Goal: Task Accomplishment & Management: Use online tool/utility

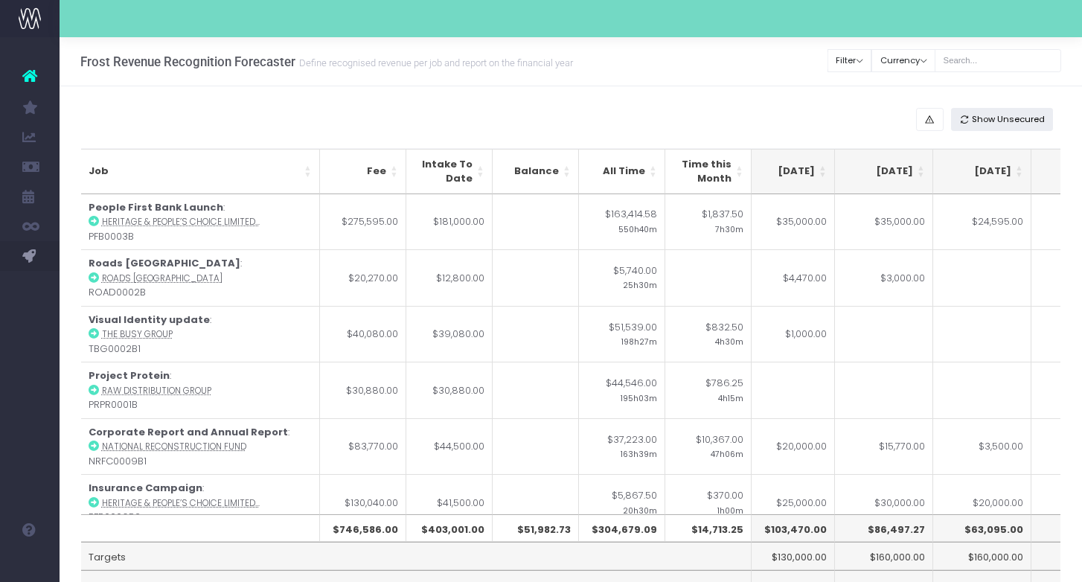
click at [903, 120] on span "Show Unsecured" at bounding box center [1008, 119] width 73 height 13
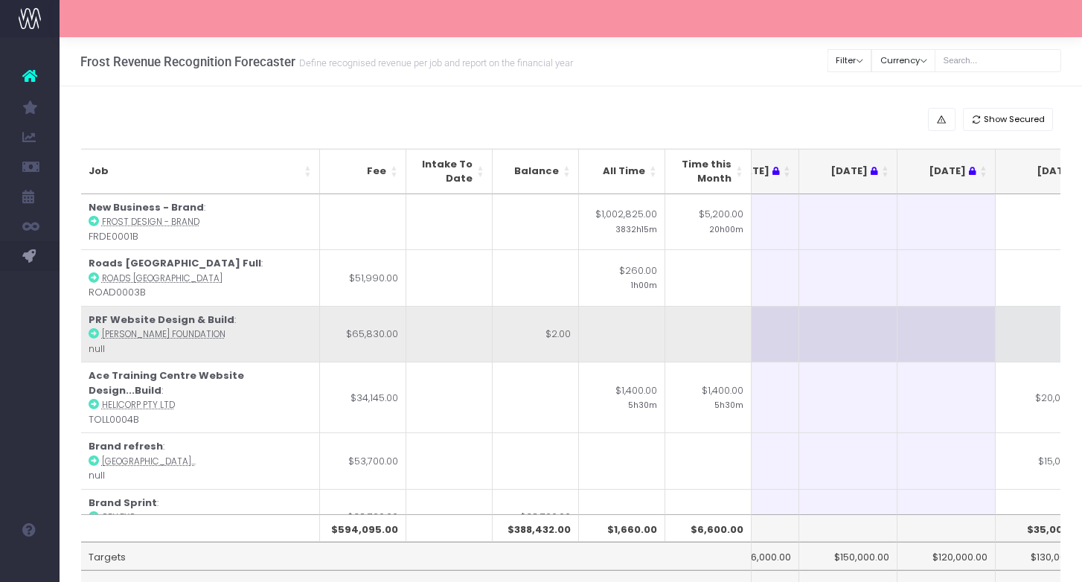
scroll to position [0, 52]
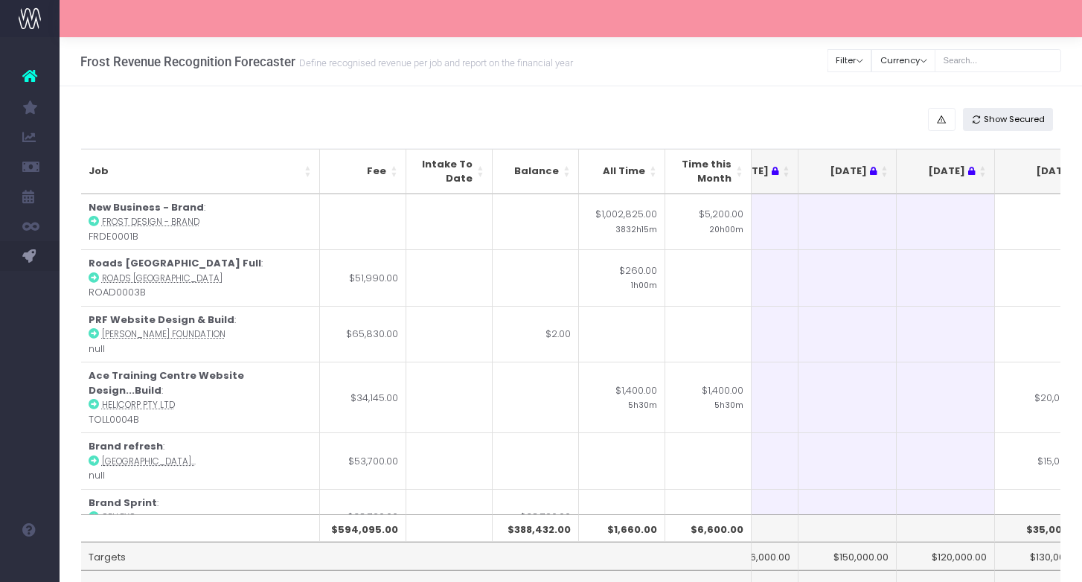
click at [903, 117] on span "Show Secured" at bounding box center [1013, 119] width 61 height 13
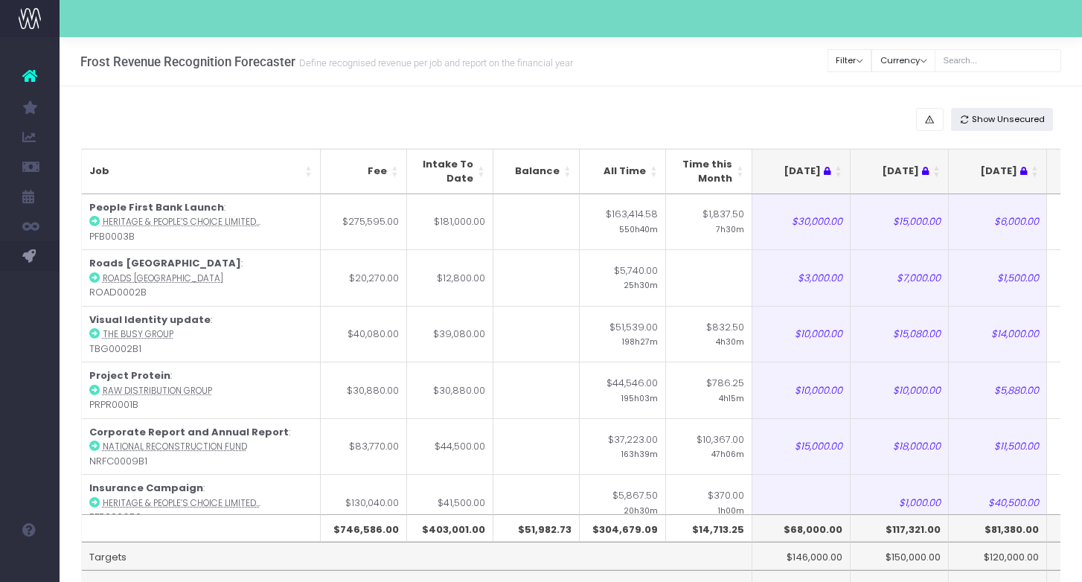
click at [903, 117] on span "Show Unsecured" at bounding box center [1008, 119] width 73 height 13
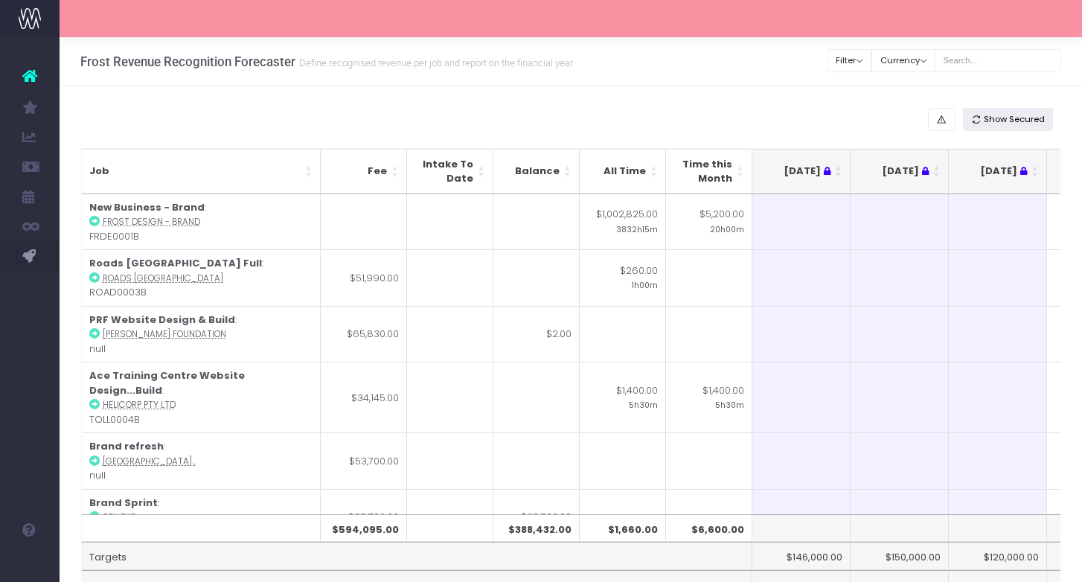
click at [903, 108] on button "Show Secured" at bounding box center [1008, 119] width 91 height 23
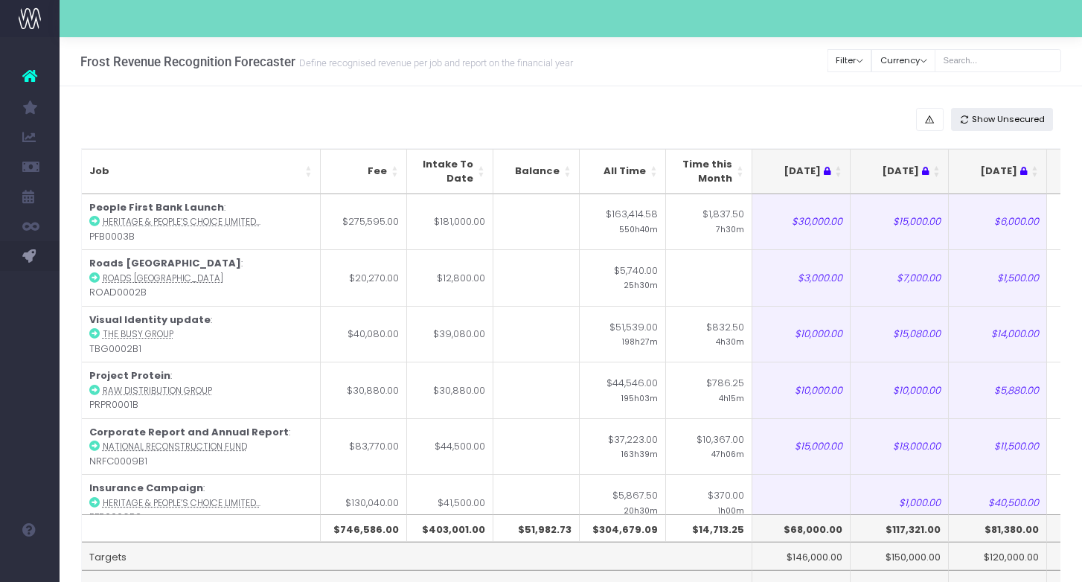
click at [903, 118] on span "Show Unsecured" at bounding box center [1008, 119] width 73 height 13
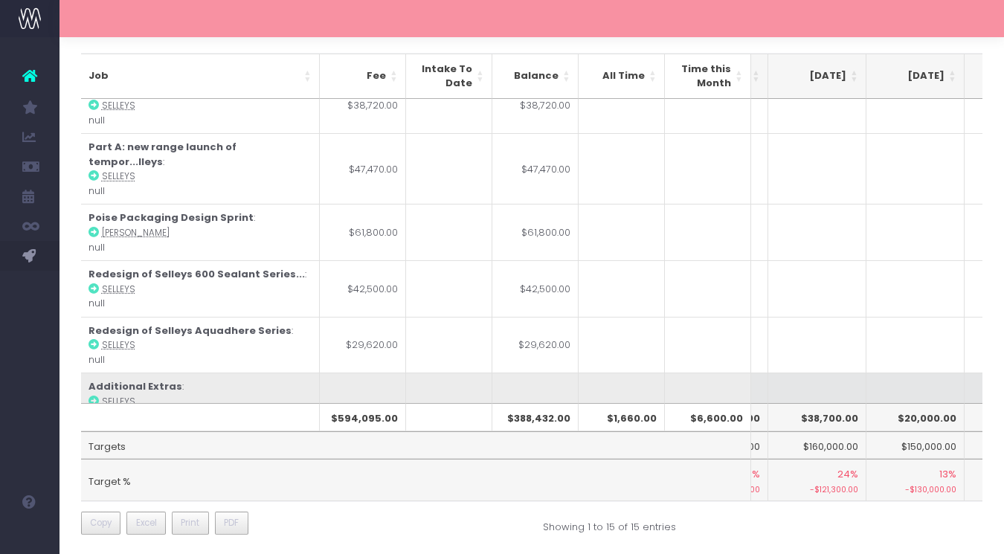
scroll to position [292, 475]
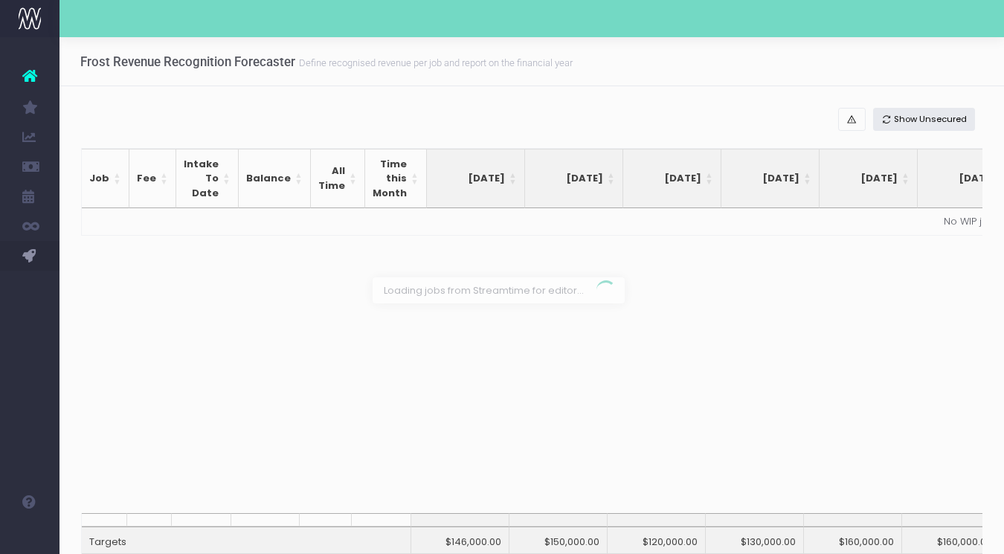
click at [940, 115] on div at bounding box center [502, 277] width 1004 height 554
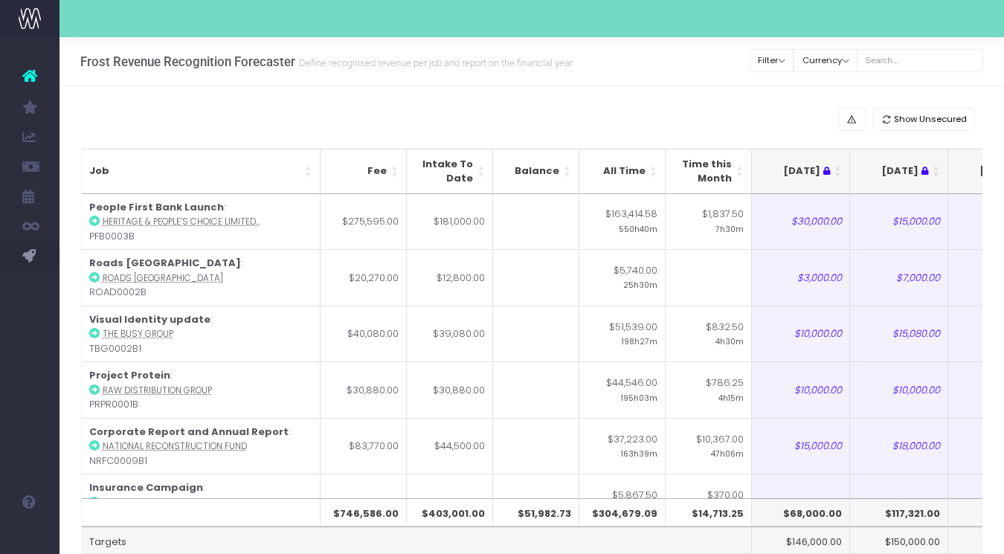
click at [941, 117] on span "Show Unsecured" at bounding box center [930, 119] width 73 height 13
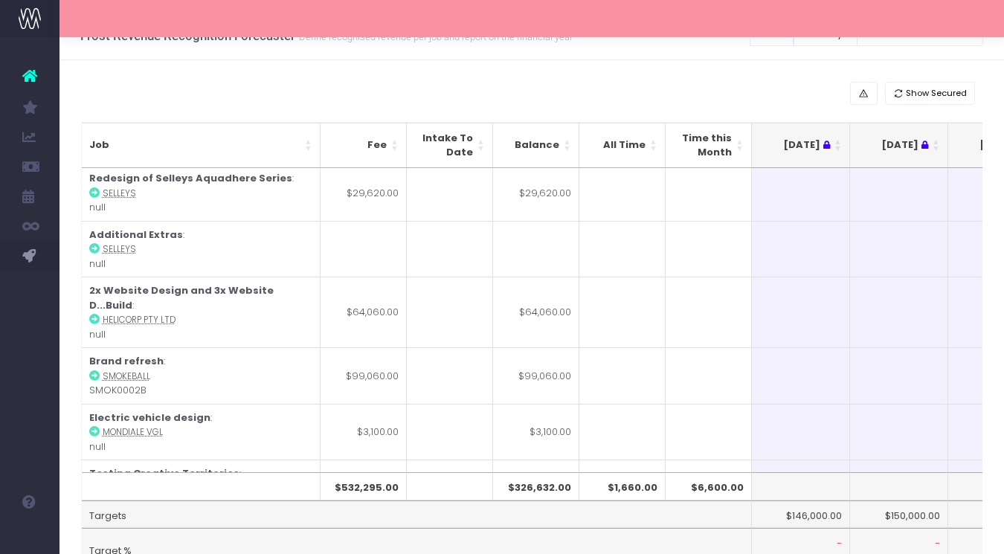
scroll to position [107, 0]
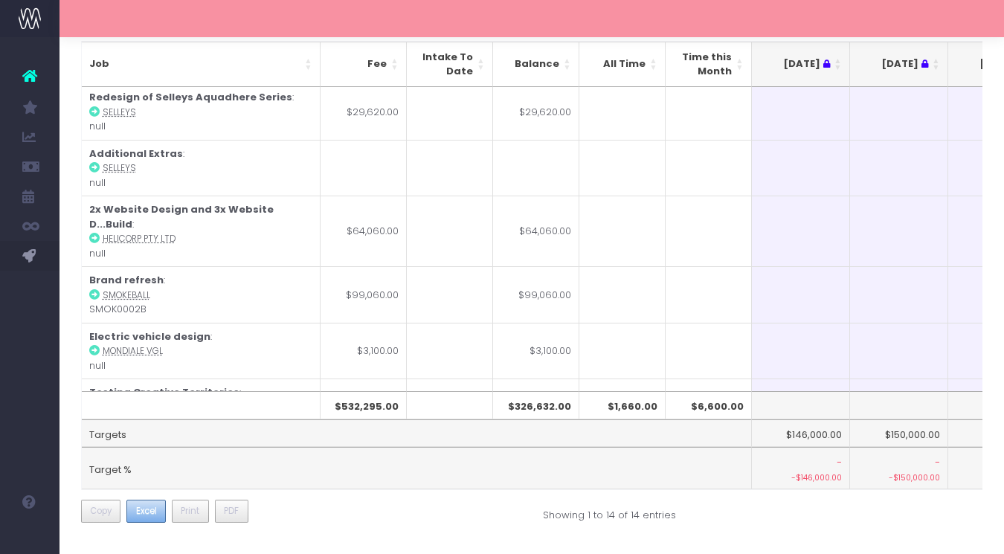
click at [144, 505] on span "Excel" at bounding box center [146, 510] width 21 height 13
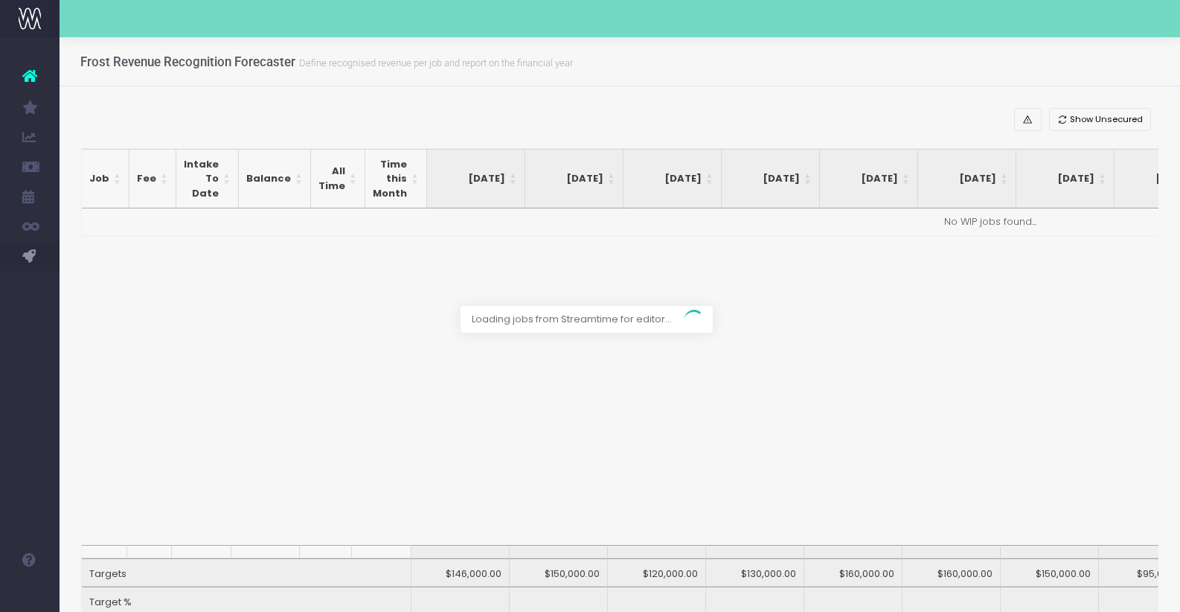
click at [1116, 115] on div at bounding box center [590, 306] width 1180 height 612
click at [1111, 121] on div at bounding box center [590, 306] width 1180 height 612
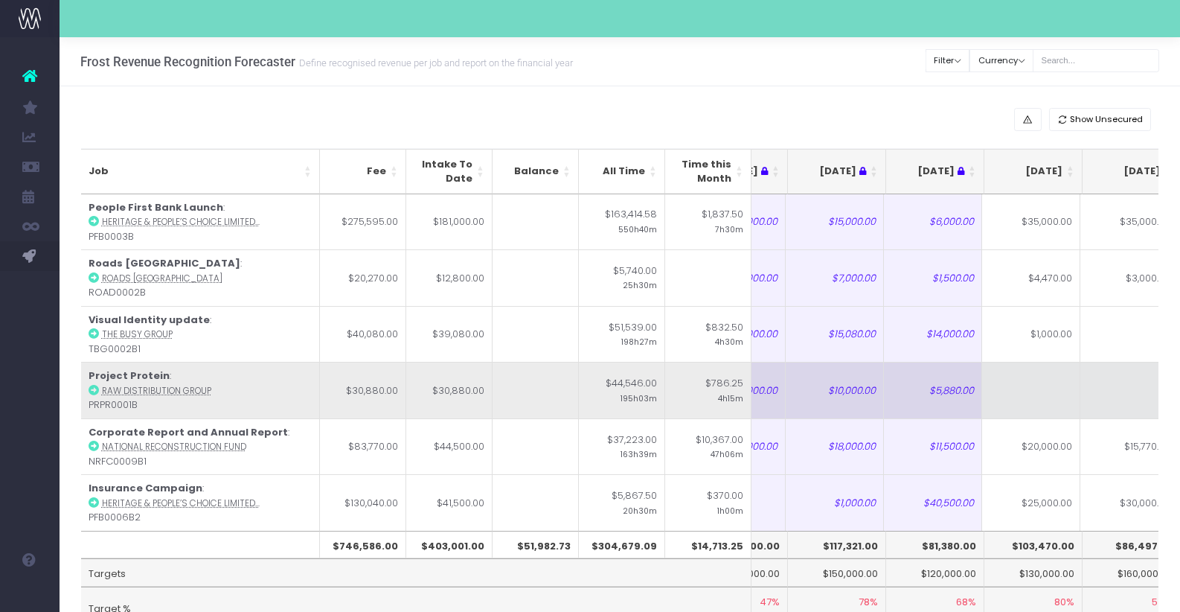
scroll to position [0, 65]
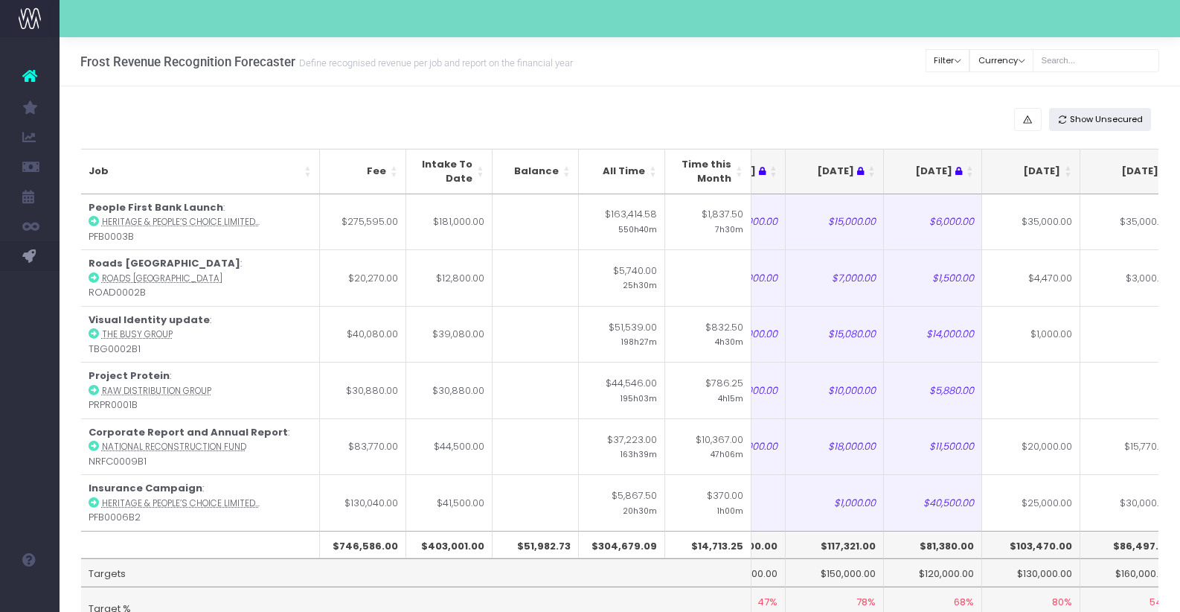
click at [1123, 118] on span "Show Unsecured" at bounding box center [1106, 119] width 73 height 13
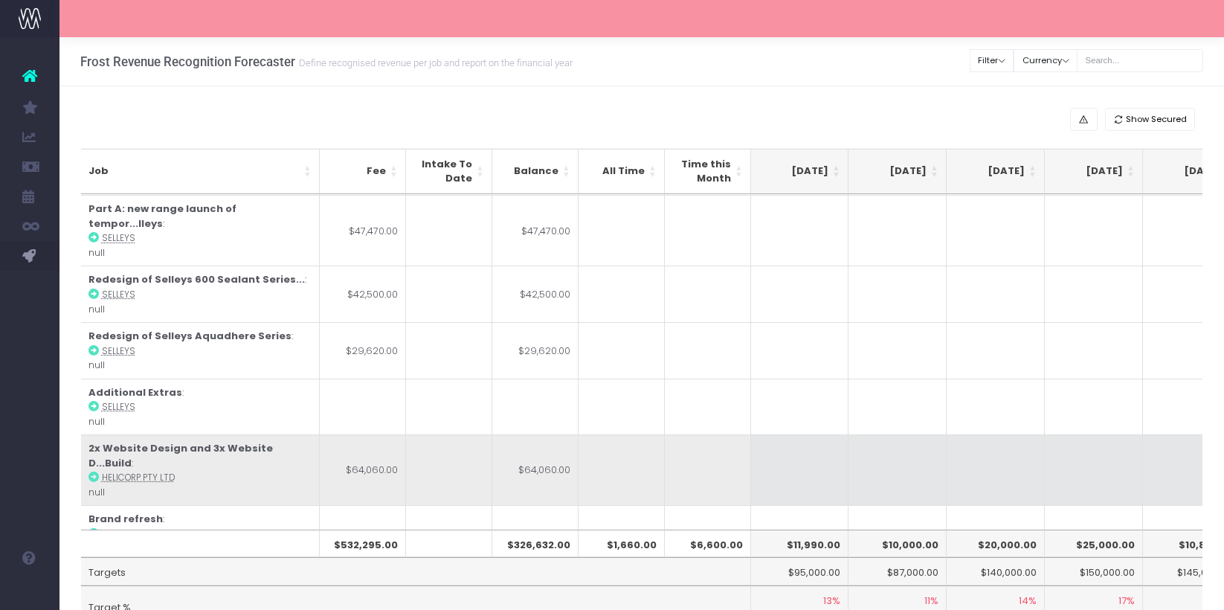
scroll to position [379, 689]
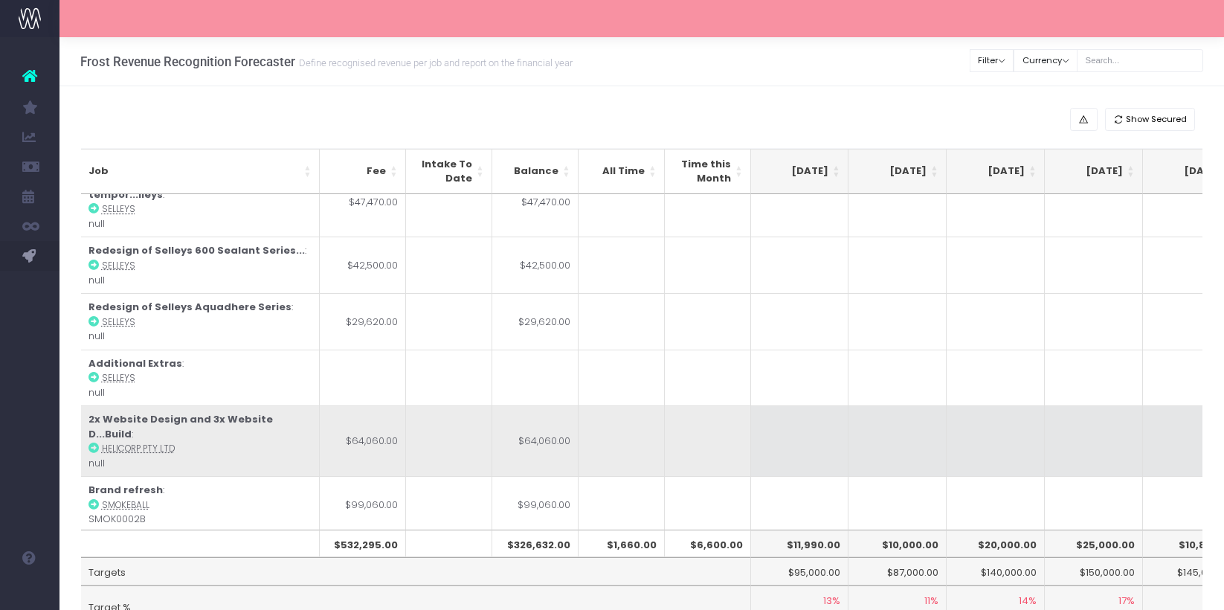
click at [204, 412] on strong "2x Website Design and 3x Website D...Build" at bounding box center [181, 426] width 184 height 29
click at [115, 443] on abbr "Helicorp Pty Ltd" at bounding box center [138, 449] width 73 height 12
click at [127, 443] on abbr "Helicorp Pty Ltd" at bounding box center [138, 449] width 73 height 12
click at [164, 443] on abbr "Helicorp Pty Ltd" at bounding box center [138, 449] width 73 height 12
click at [173, 412] on strong "2x Website Design and 3x Website D...Build" at bounding box center [181, 426] width 184 height 29
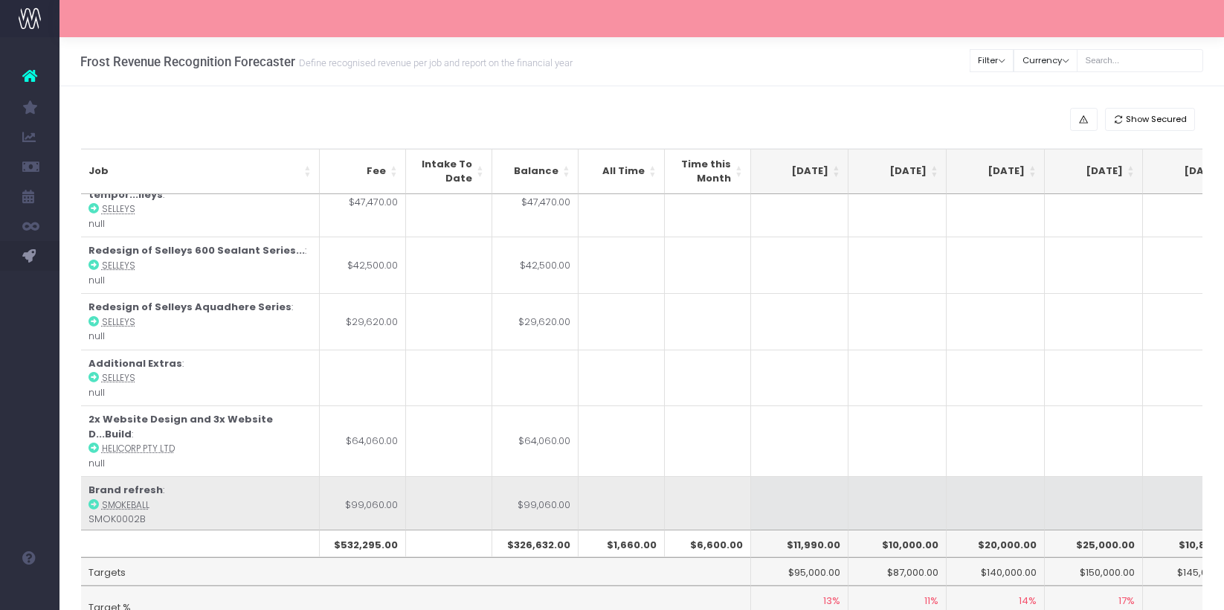
click at [552, 476] on td "$99,060.00" at bounding box center [535, 504] width 86 height 57
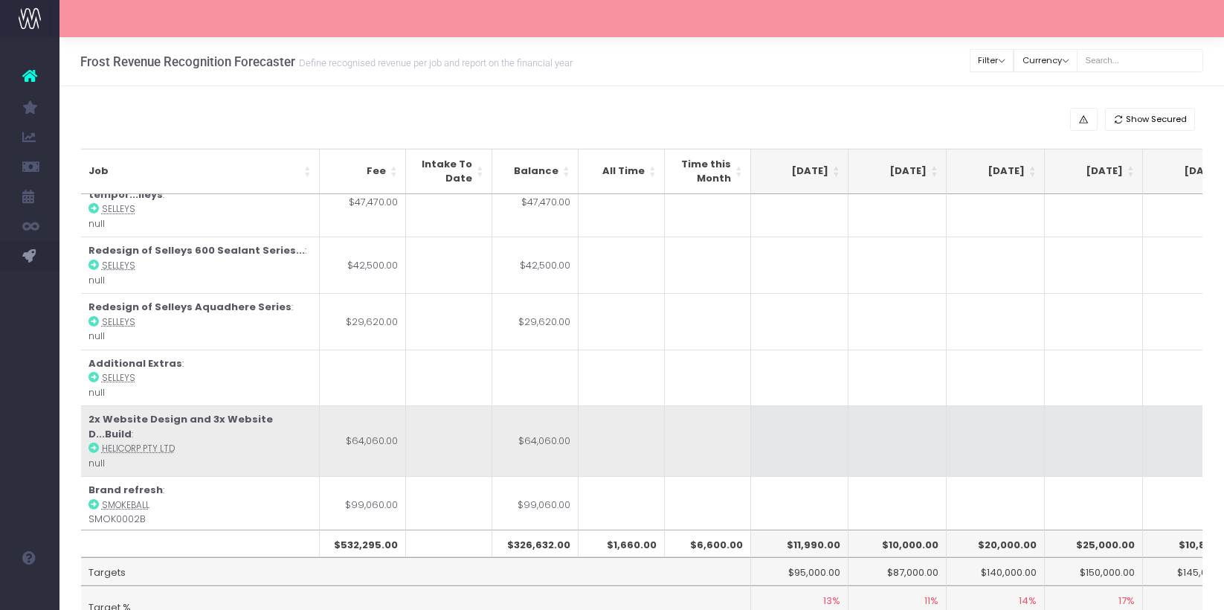
click at [263, 412] on td "2x Website Design and 3x Website D...Build : Helicorp Pty Ltd null" at bounding box center [200, 440] width 239 height 71
click at [260, 412] on strong "2x Website Design and 3x Website D...Build" at bounding box center [181, 426] width 184 height 29
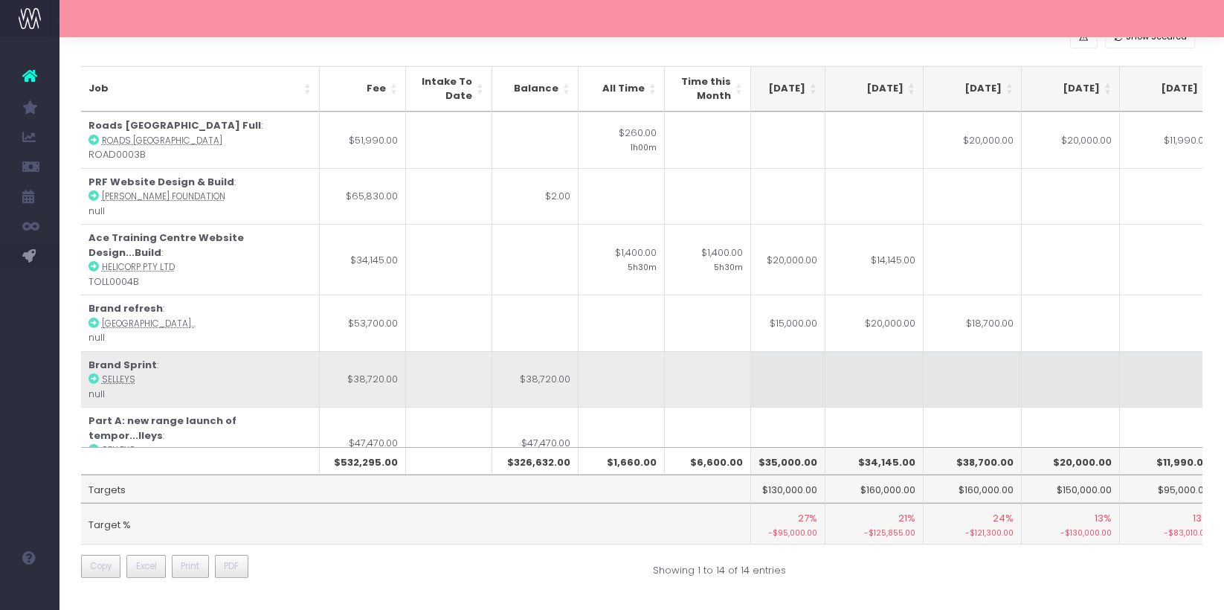
scroll to position [53, 319]
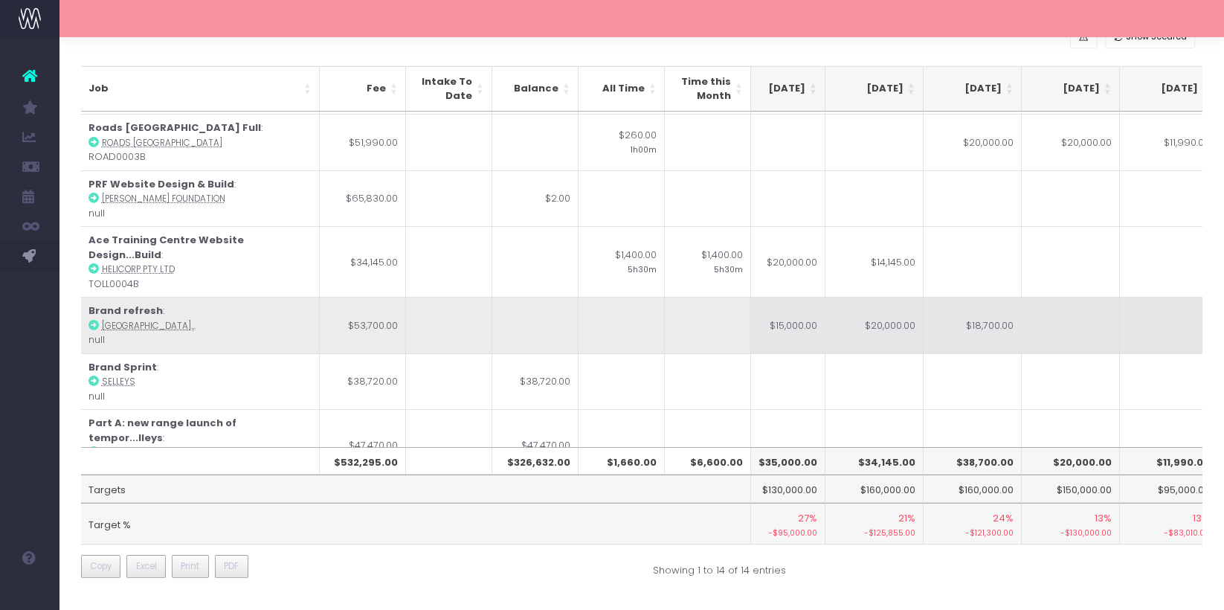
click at [799, 310] on td "$15,000.00" at bounding box center [777, 325] width 98 height 57
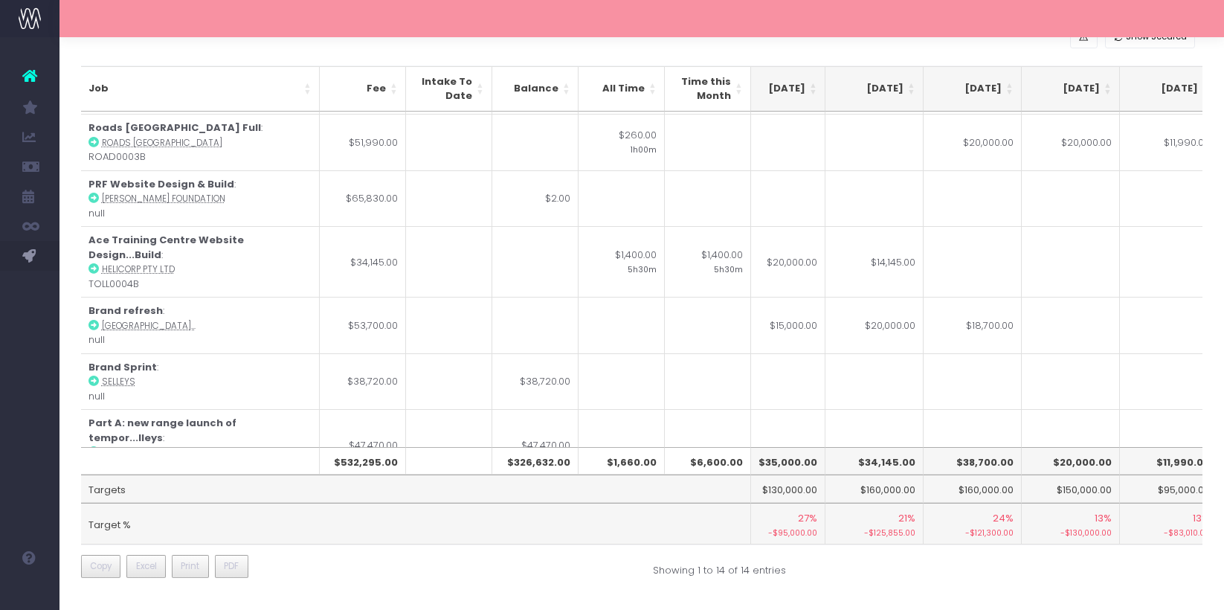
type input "$15,000.00"
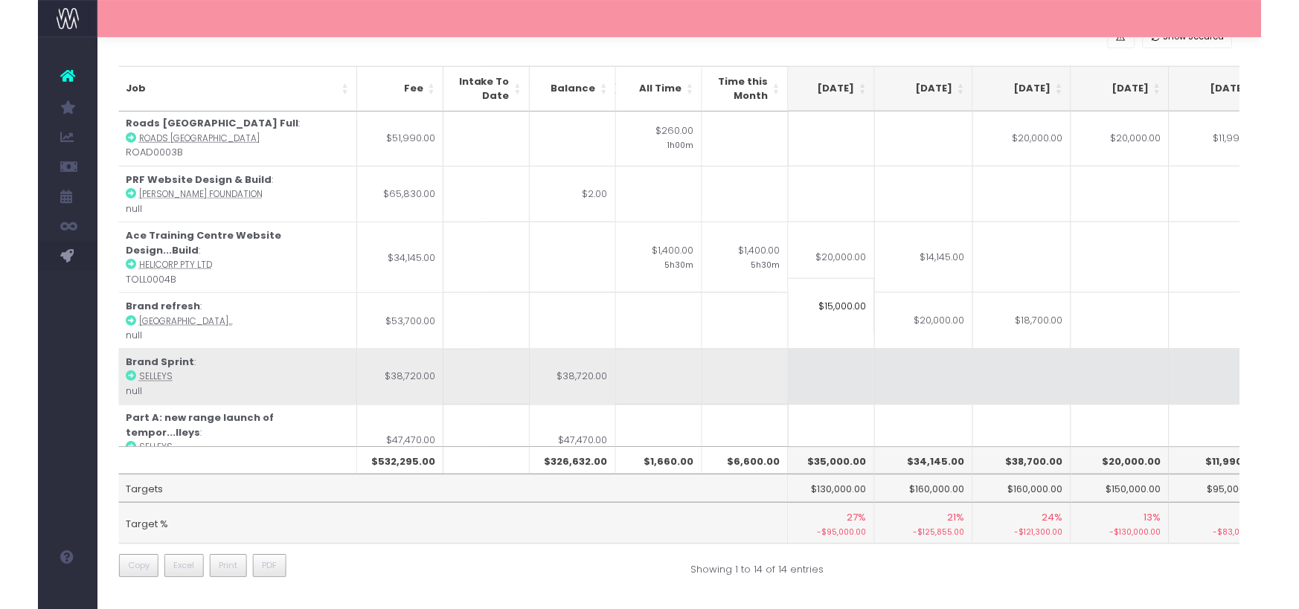
scroll to position [0, 306]
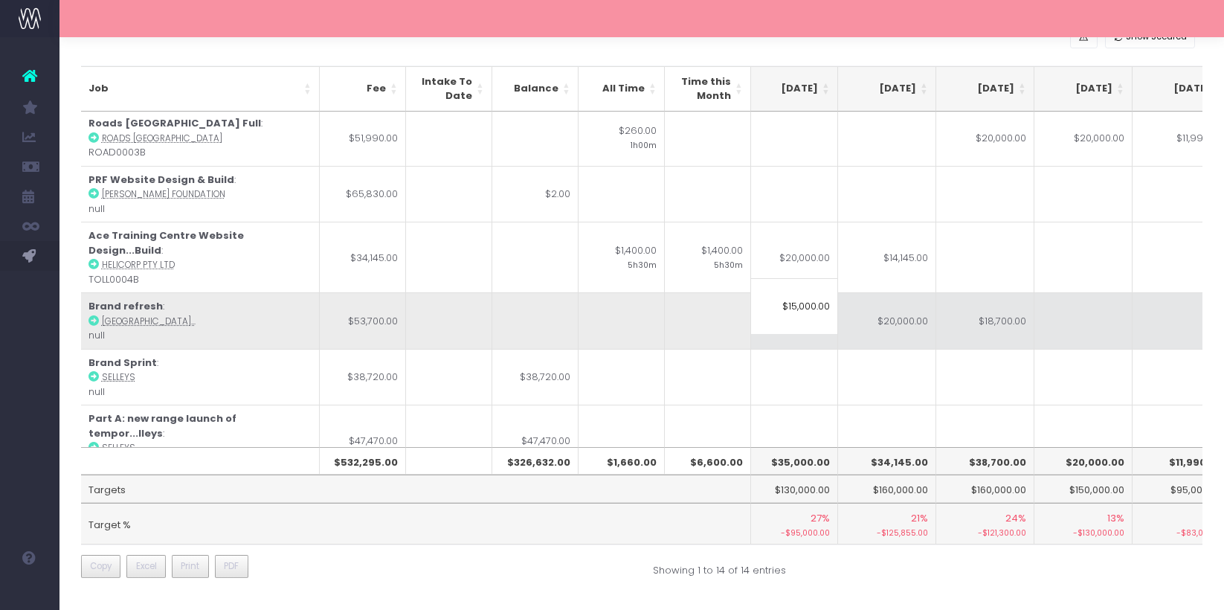
drag, startPoint x: 774, startPoint y: 302, endPoint x: 850, endPoint y: 310, distance: 75.6
click at [850, 310] on table "Job Fee Intake To Date Balance All Time Time this Month May 25 Jun 25 Jul 25 Au…" at bounding box center [847, 469] width 2144 height 830
click at [1077, 298] on td at bounding box center [1084, 320] width 98 height 57
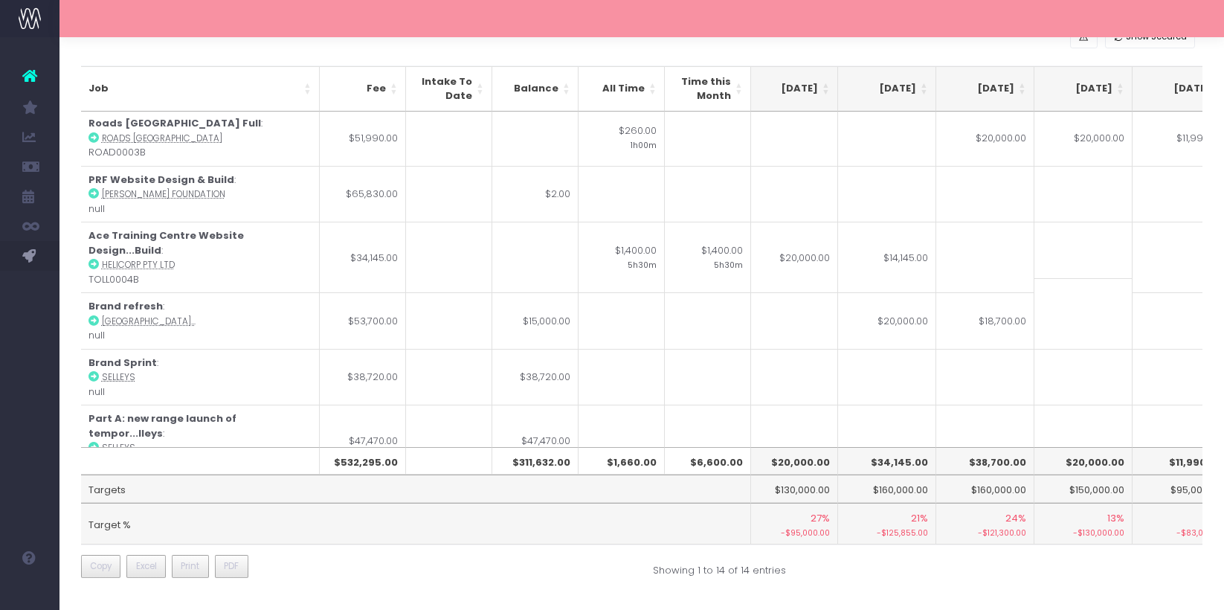
paste input "$15,000.00"
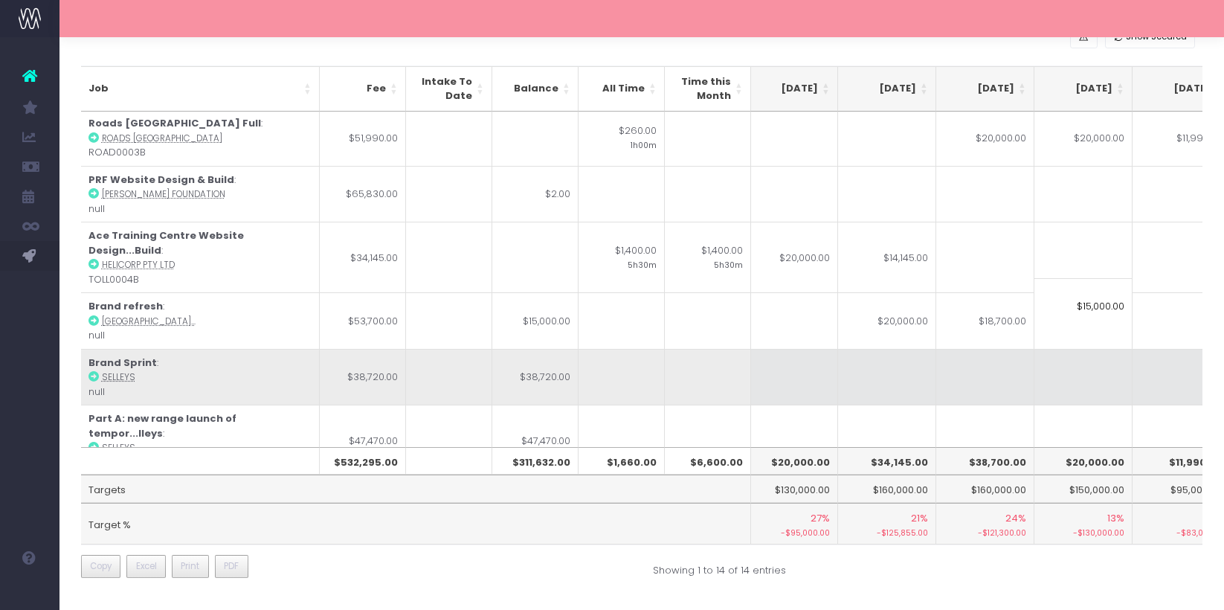
type input "$15,000.00"
click at [1069, 373] on td at bounding box center [1084, 377] width 98 height 57
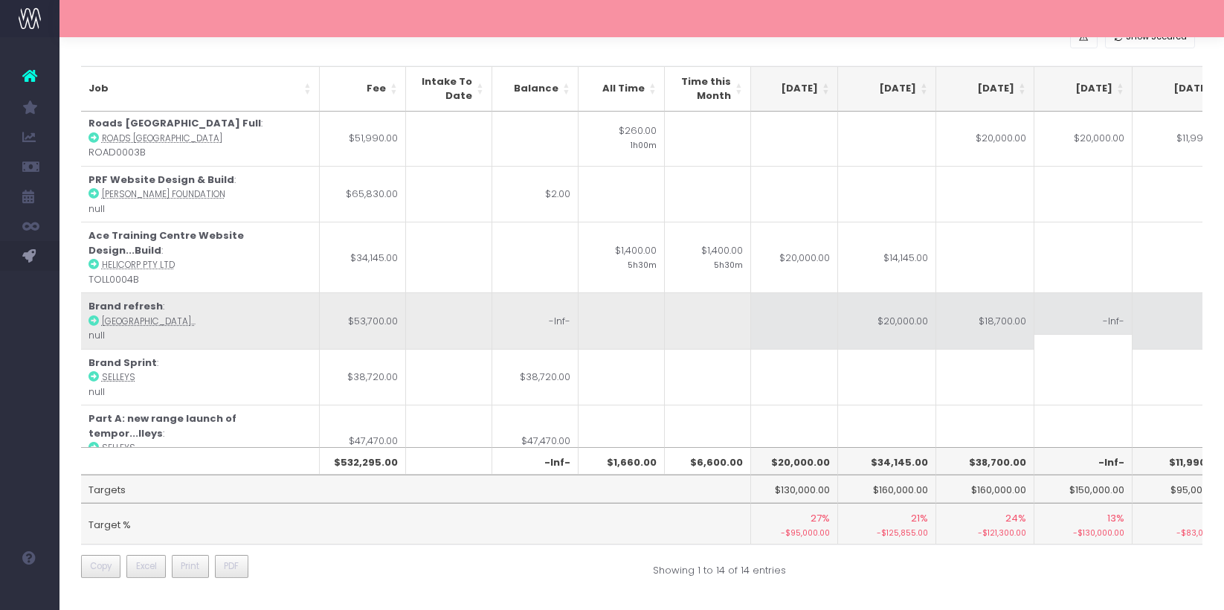
click at [1068, 292] on td "-Inf-" at bounding box center [1084, 320] width 98 height 57
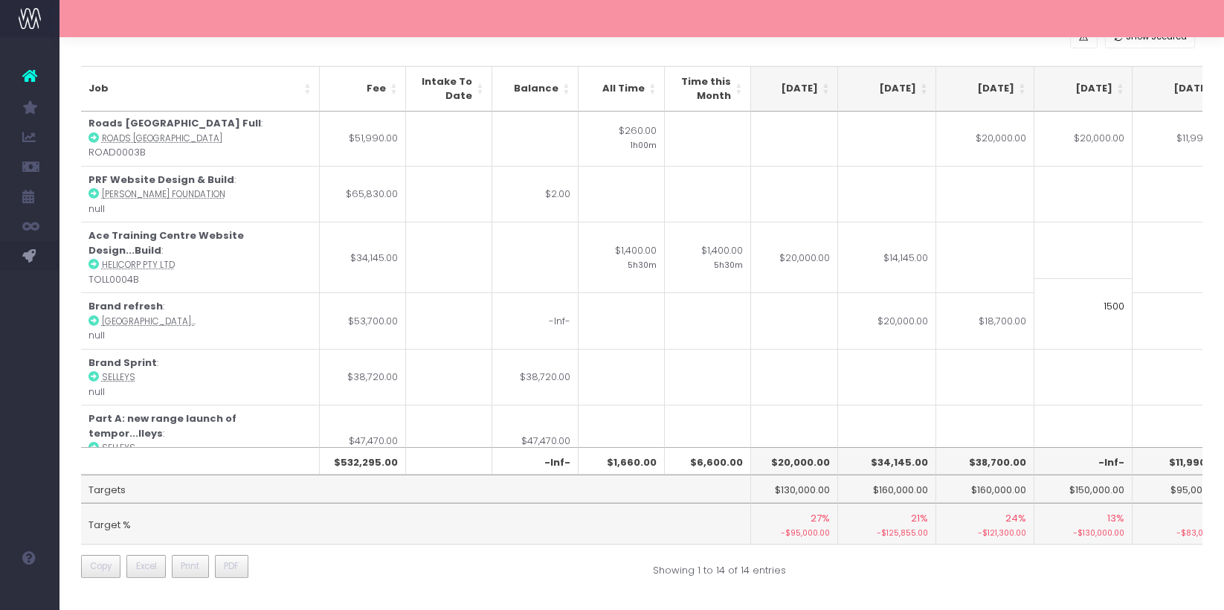
type input "15000"
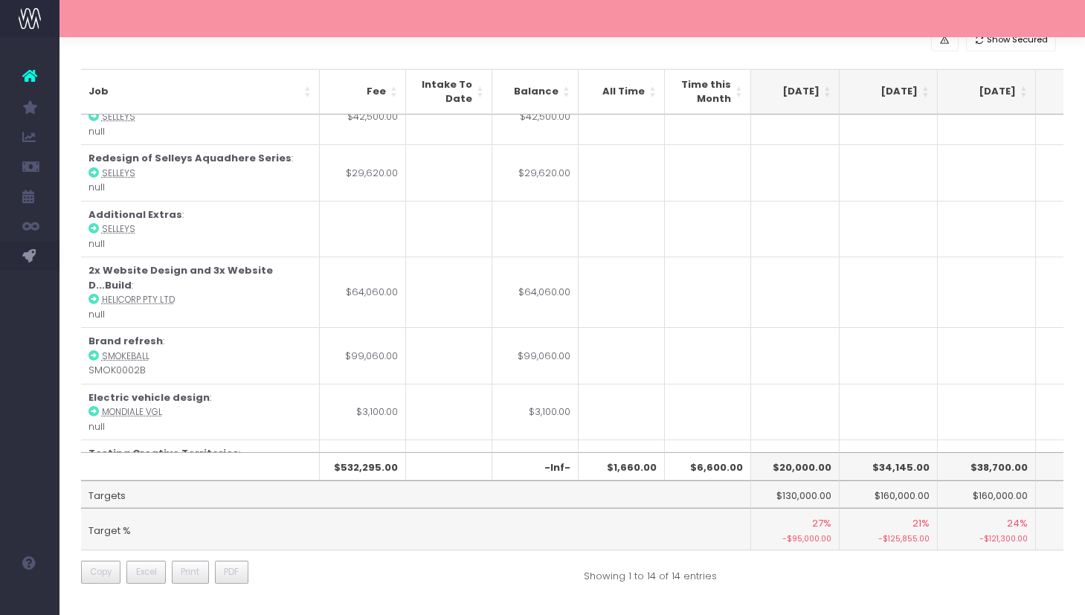
scroll to position [0, 0]
